Goal: Navigation & Orientation: Find specific page/section

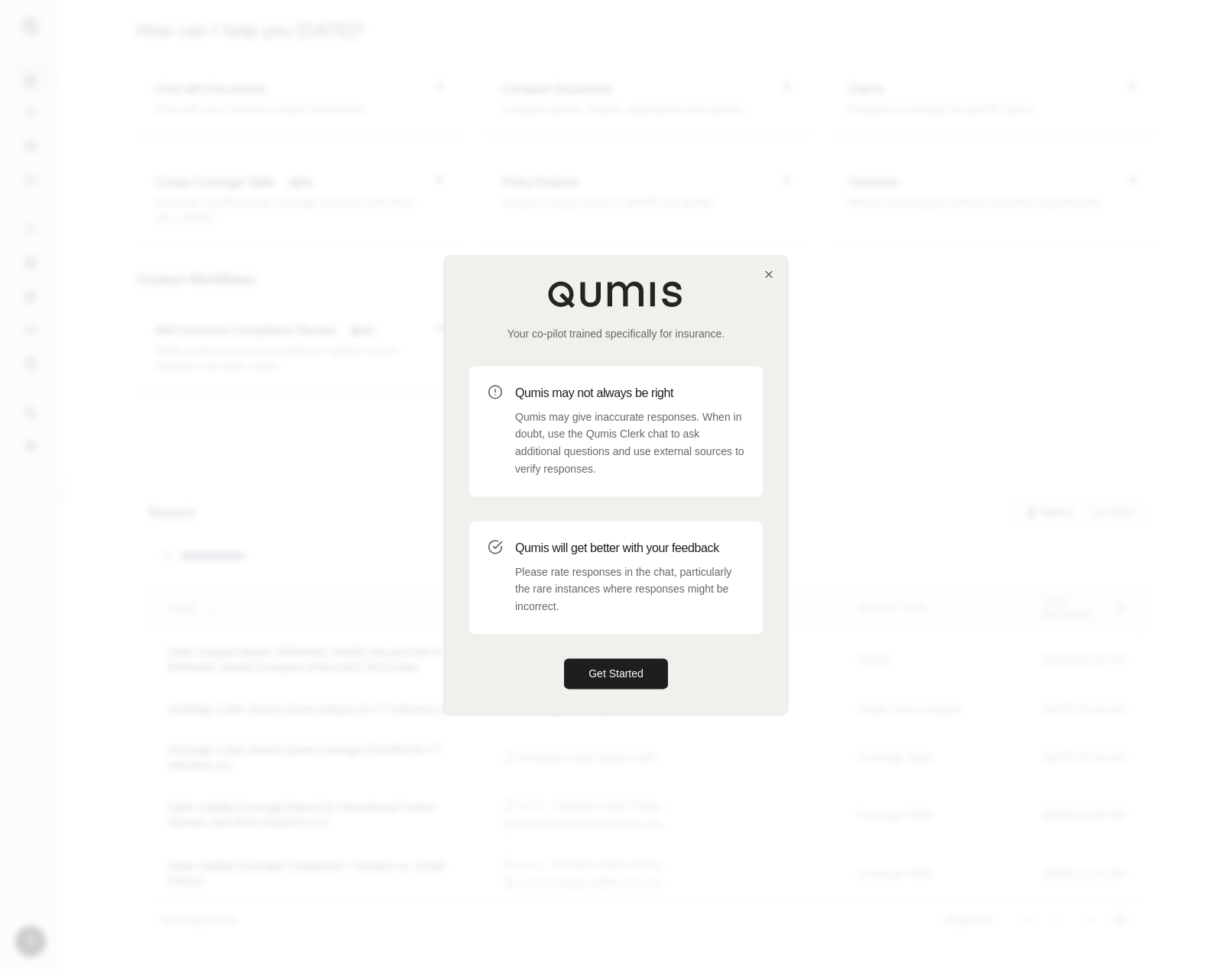
click at [779, 269] on div "Your co-pilot trained specifically for insurance. Qumis may not always be right…" at bounding box center [616, 484] width 342 height 457
click at [767, 276] on icon "button" at bounding box center [768, 274] width 12 height 12
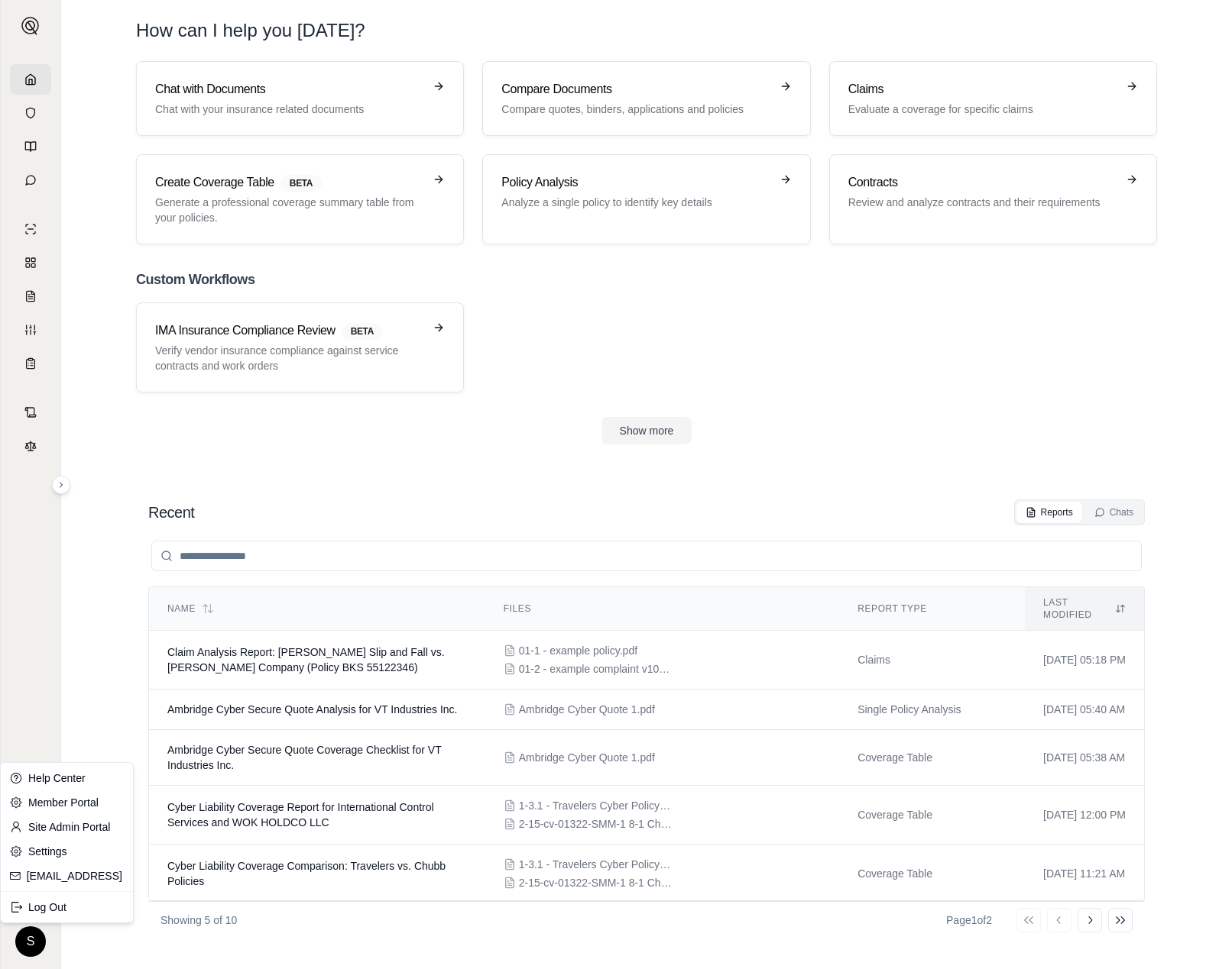
click at [28, 931] on html "S How can I help you [DATE]? Chat with Documents Chat with your insurance relat…" at bounding box center [616, 484] width 1232 height 969
click at [51, 913] on div "Log Out" at bounding box center [67, 908] width 126 height 25
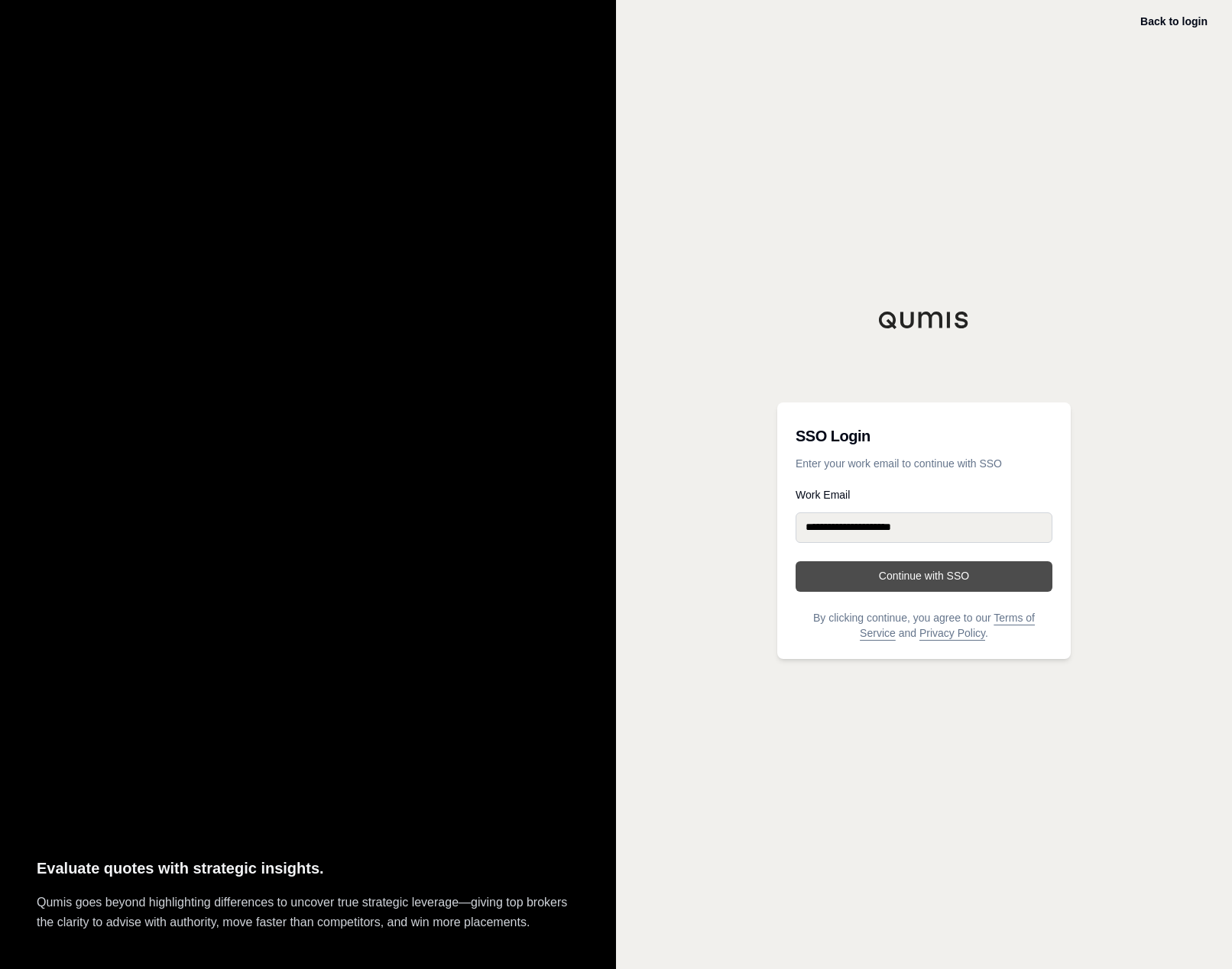
click at [893, 584] on button "Continue with SSO" at bounding box center [924, 576] width 256 height 31
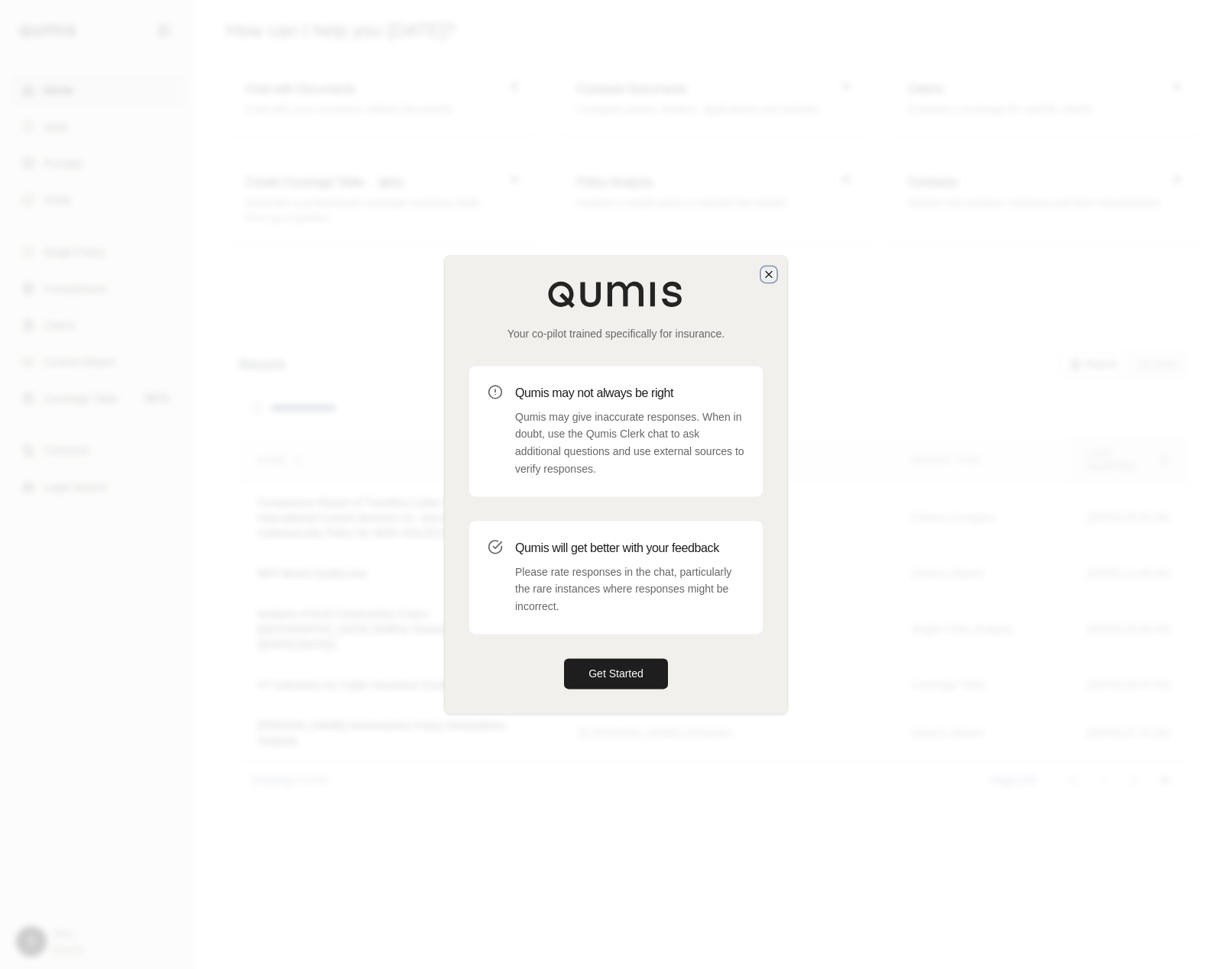
click at [773, 273] on icon "button" at bounding box center [768, 274] width 12 height 12
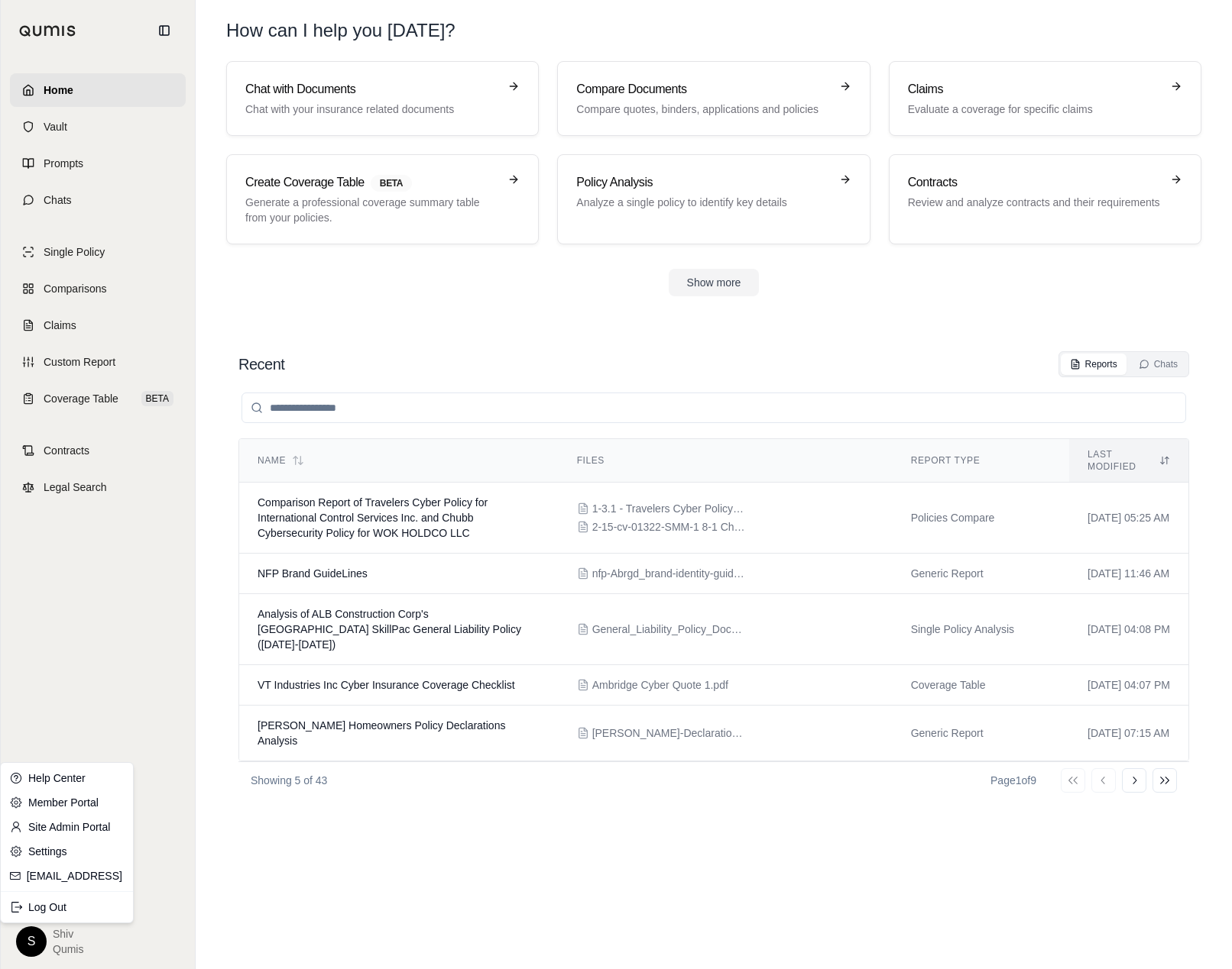
click at [26, 939] on html "Home Vault Prompts Chats Single Policy Comparisons Claims Custom Report Coverag…" at bounding box center [616, 484] width 1232 height 969
click at [83, 828] on link "Site Admin Portal" at bounding box center [67, 827] width 126 height 25
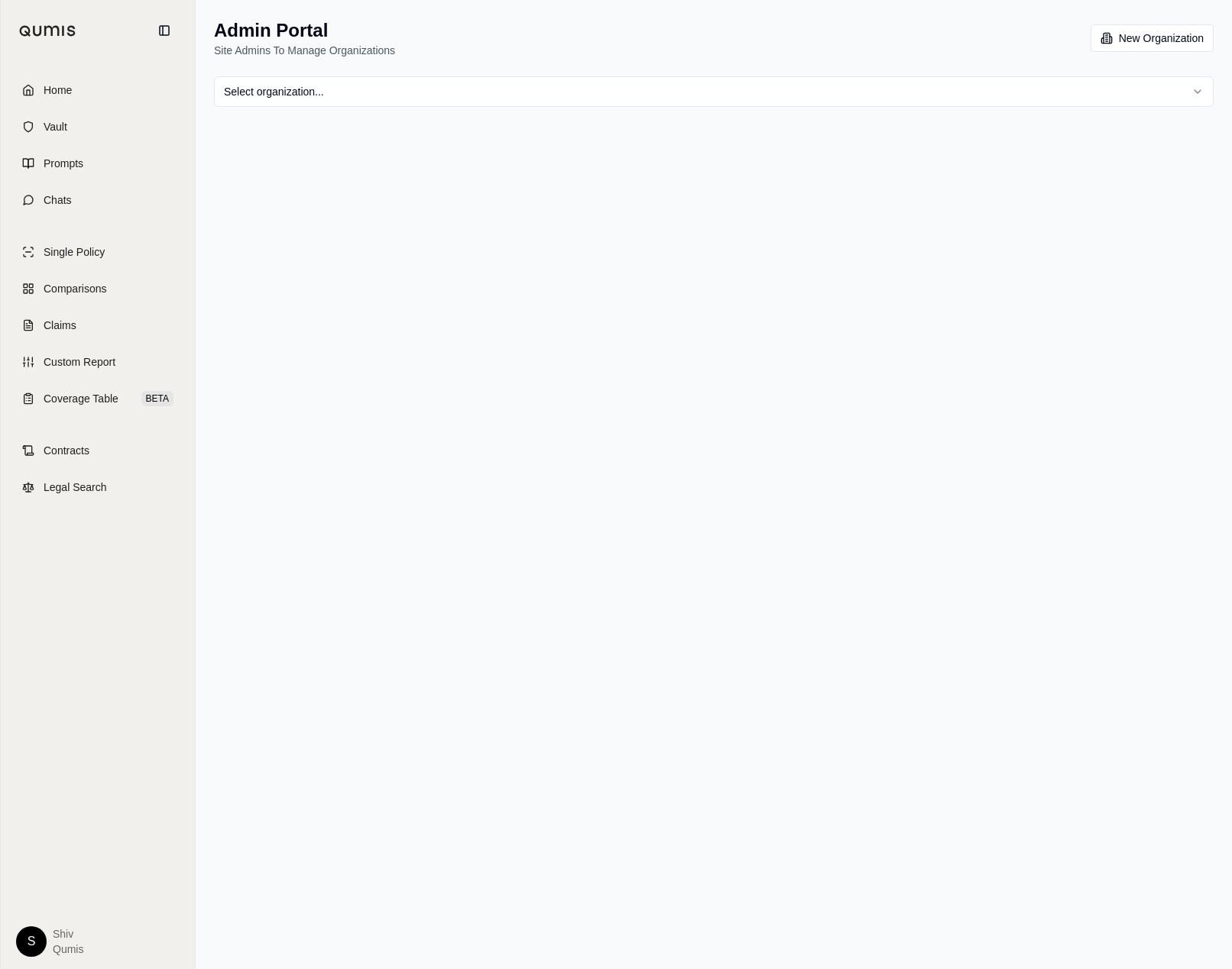
click at [437, 90] on html "Home Vault Prompts Chats Single Policy Comparisons Claims Custom Report Coverag…" at bounding box center [616, 484] width 1232 height 969
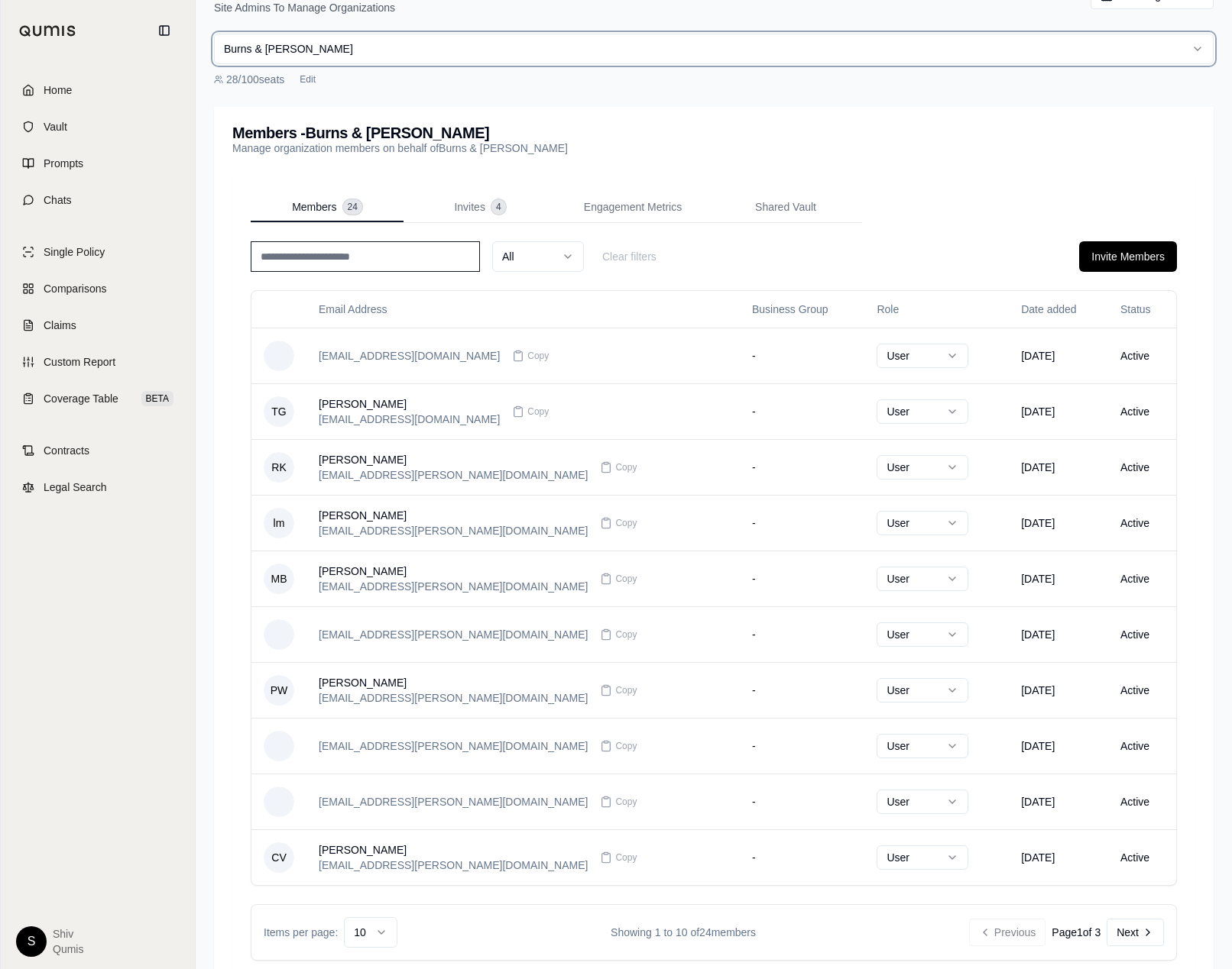
scroll to position [90, 0]
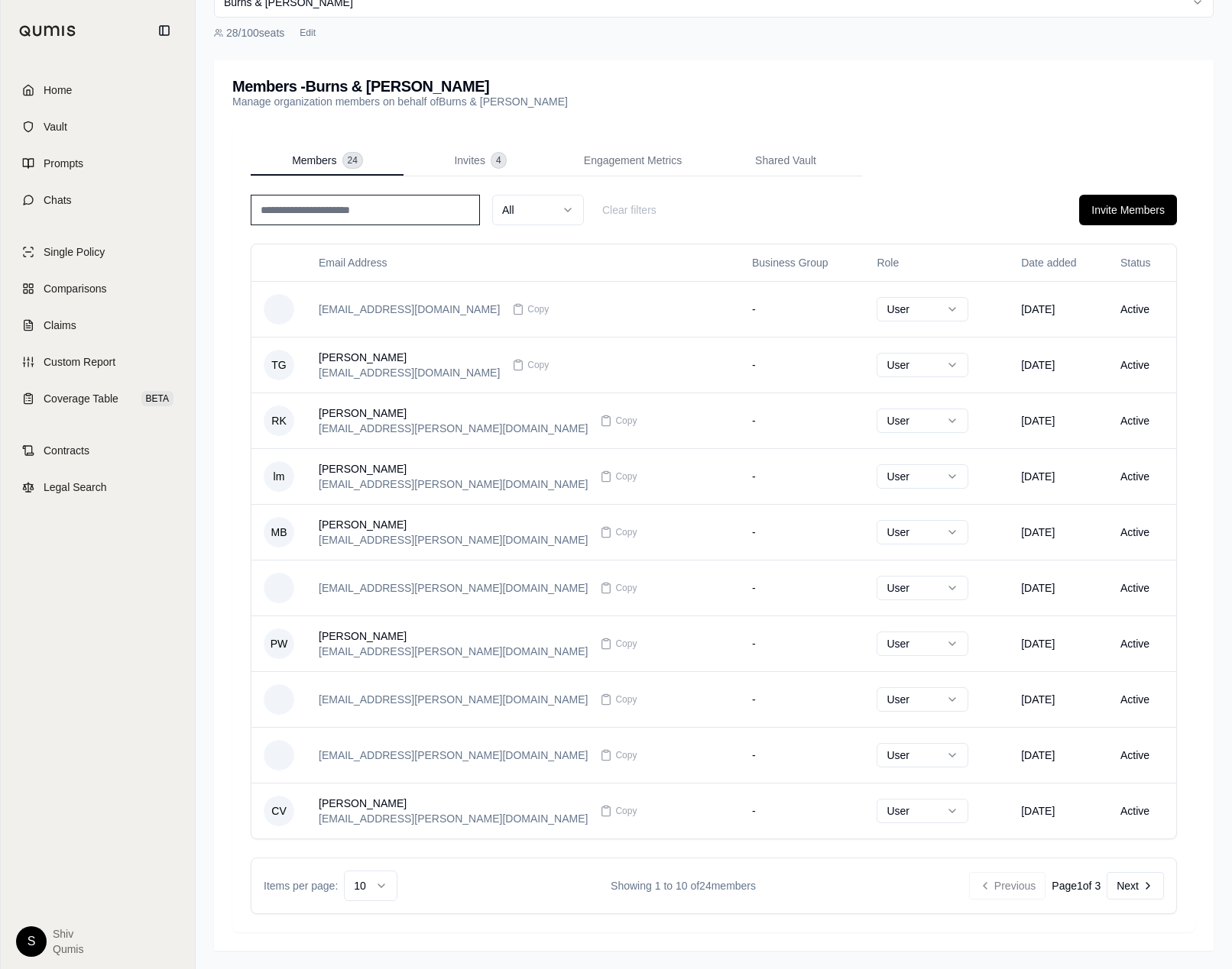
click at [372, 896] on html "Home Vault Prompts Chats Single Policy Comparisons Claims Custom Report Coverag…" at bounding box center [616, 440] width 1232 height 1059
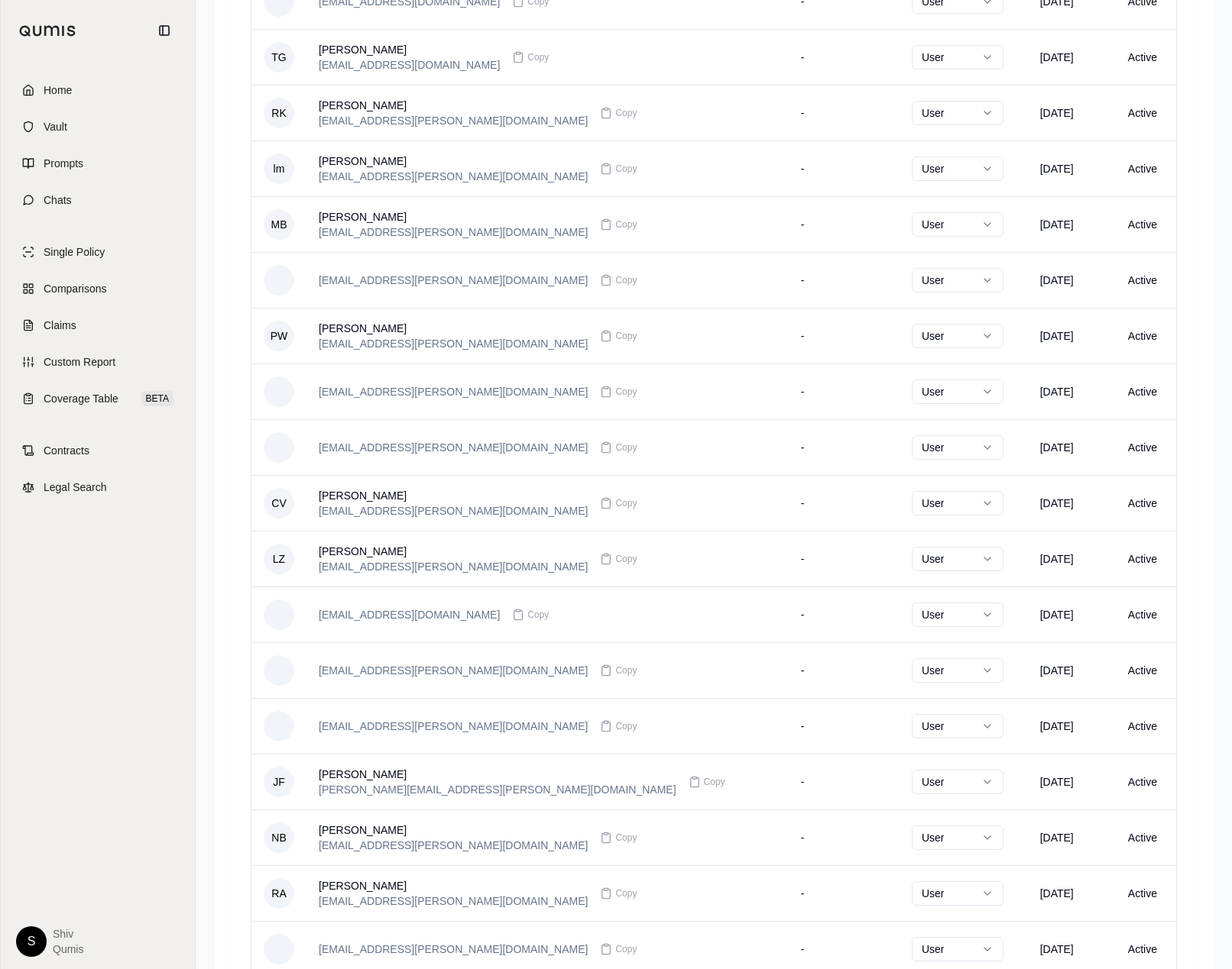
scroll to position [0, 0]
